Goal: Transaction & Acquisition: Purchase product/service

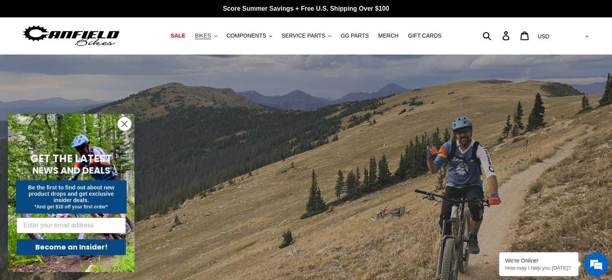
click at [202, 35] on span "BIKES" at bounding box center [203, 35] width 16 height 7
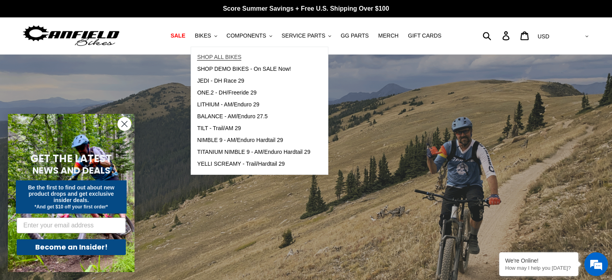
click at [220, 56] on span "SHOP ALL BIKES" at bounding box center [219, 57] width 44 height 7
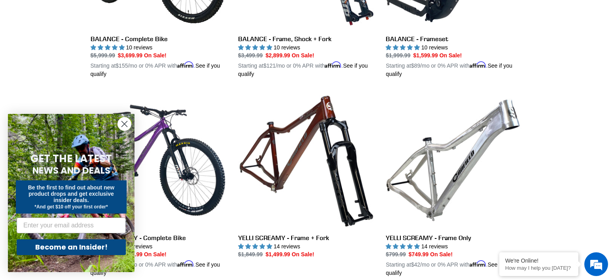
scroll to position [558, 0]
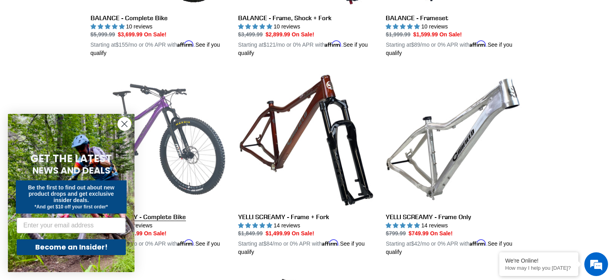
drag, startPoint x: 125, startPoint y: 123, endPoint x: 146, endPoint y: 119, distance: 22.3
click at [125, 123] on icon "Close dialog" at bounding box center [125, 124] width 6 height 6
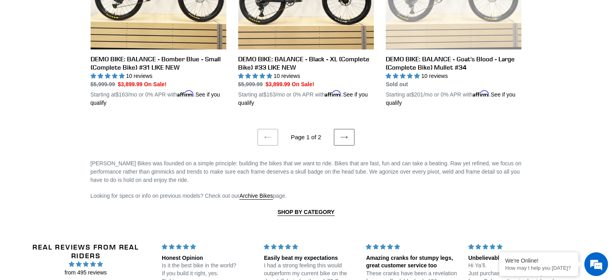
scroll to position [1711, 0]
click at [342, 129] on link "Next page" at bounding box center [344, 137] width 21 height 17
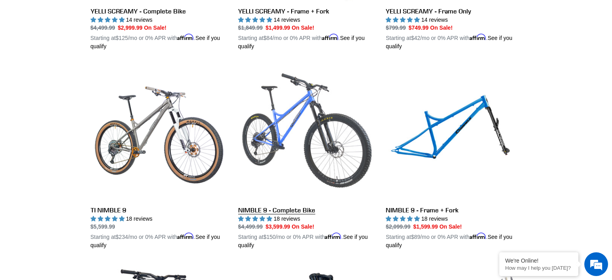
scroll to position [761, 0]
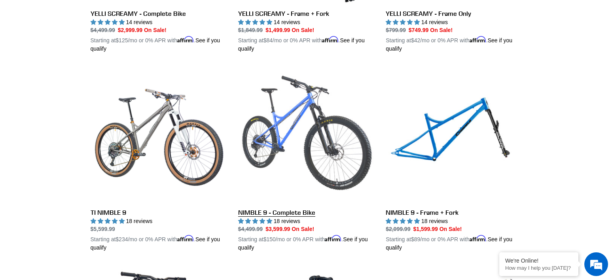
click at [279, 121] on link "NIMBLE 9 - Complete Bike" at bounding box center [306, 159] width 136 height 185
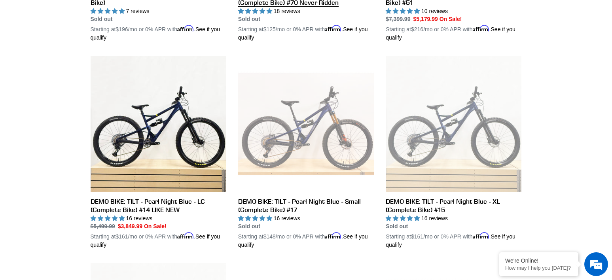
scroll to position [450, 0]
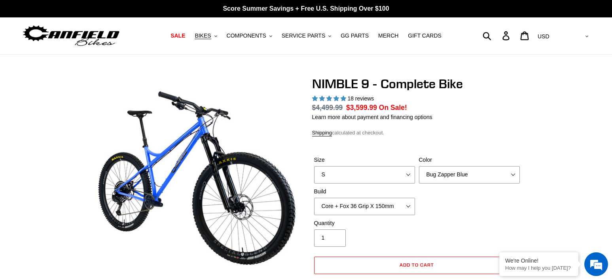
select select "highest-rating"
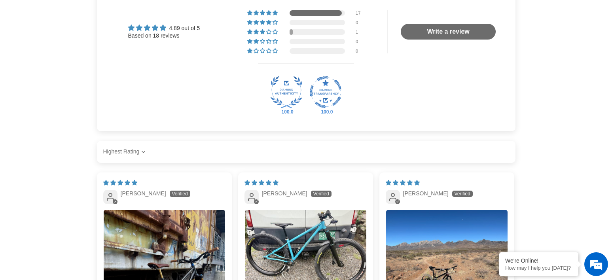
scroll to position [1370, 0]
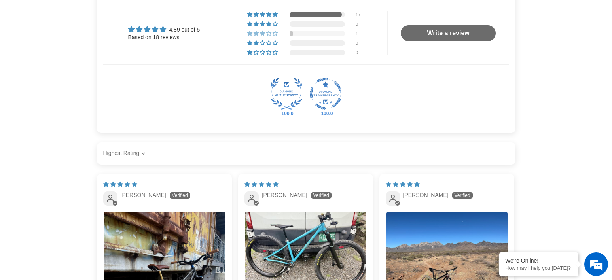
click at [312, 36] on div at bounding box center [317, 34] width 55 height 6
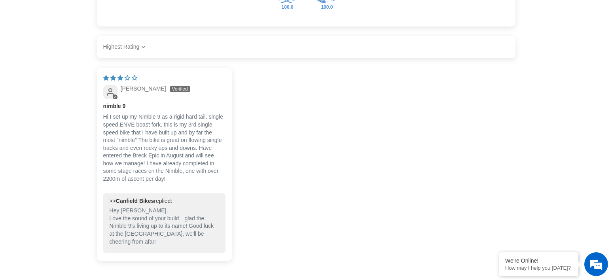
scroll to position [1478, 0]
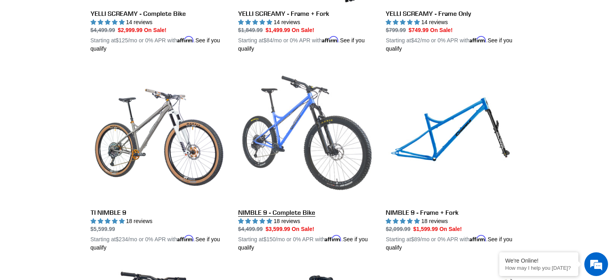
click at [288, 126] on link "NIMBLE 9 - Complete Bike" at bounding box center [306, 159] width 136 height 185
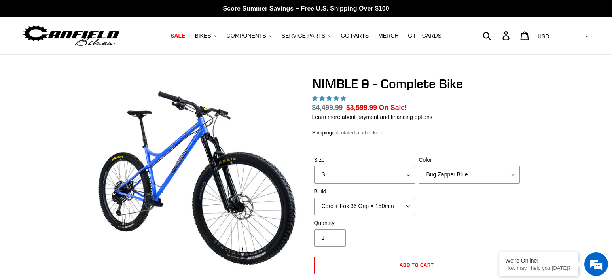
select select "highest-rating"
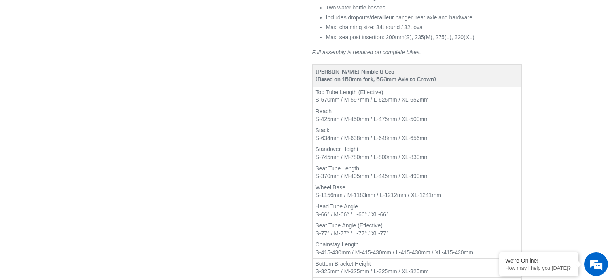
scroll to position [924, 0]
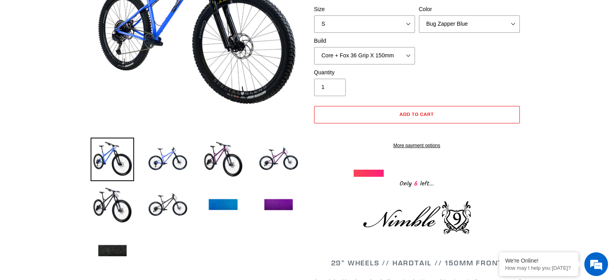
drag, startPoint x: 166, startPoint y: 160, endPoint x: 165, endPoint y: 123, distance: 36.8
click at [166, 159] on img at bounding box center [168, 160] width 44 height 44
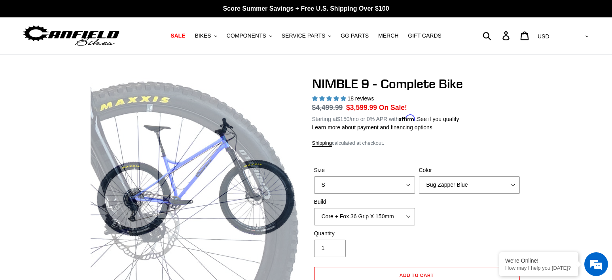
scroll to position [0, 0]
